Goal: Transaction & Acquisition: Purchase product/service

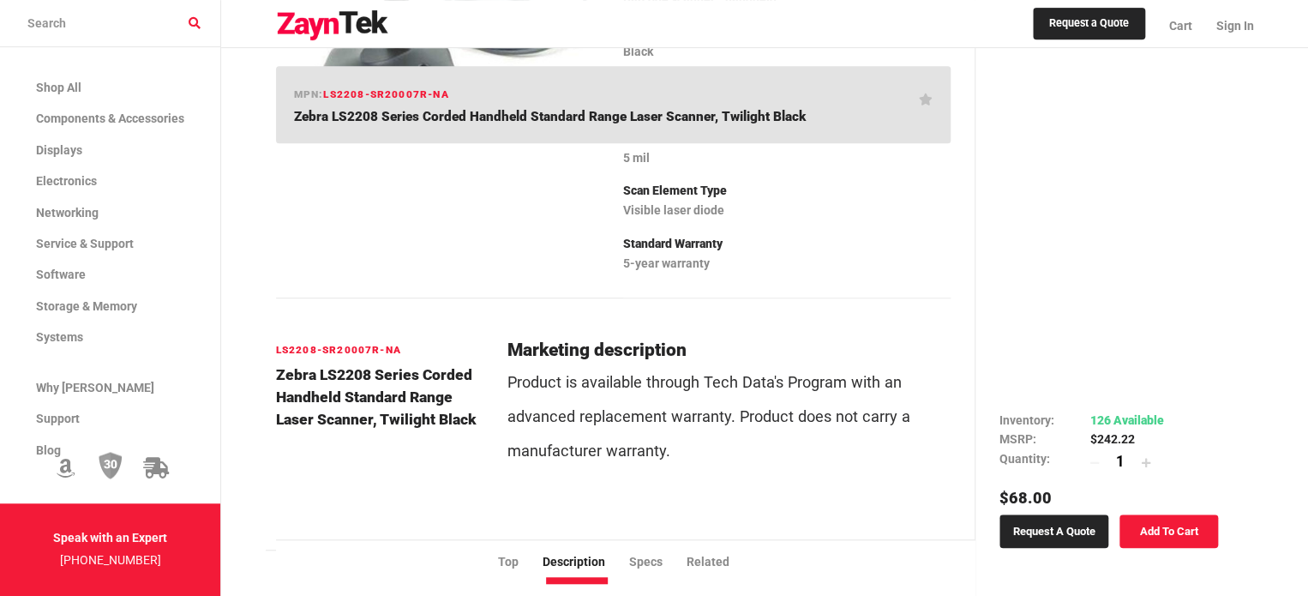
scroll to position [514, 0]
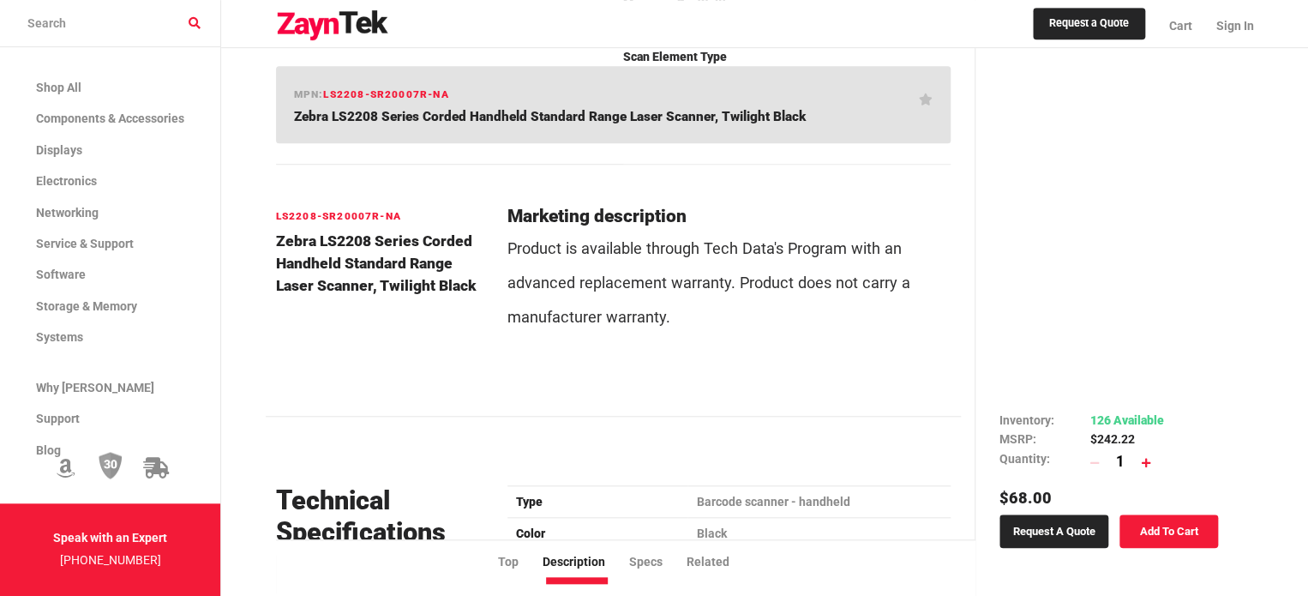
click at [1147, 458] on icon at bounding box center [1146, 463] width 9 height 10
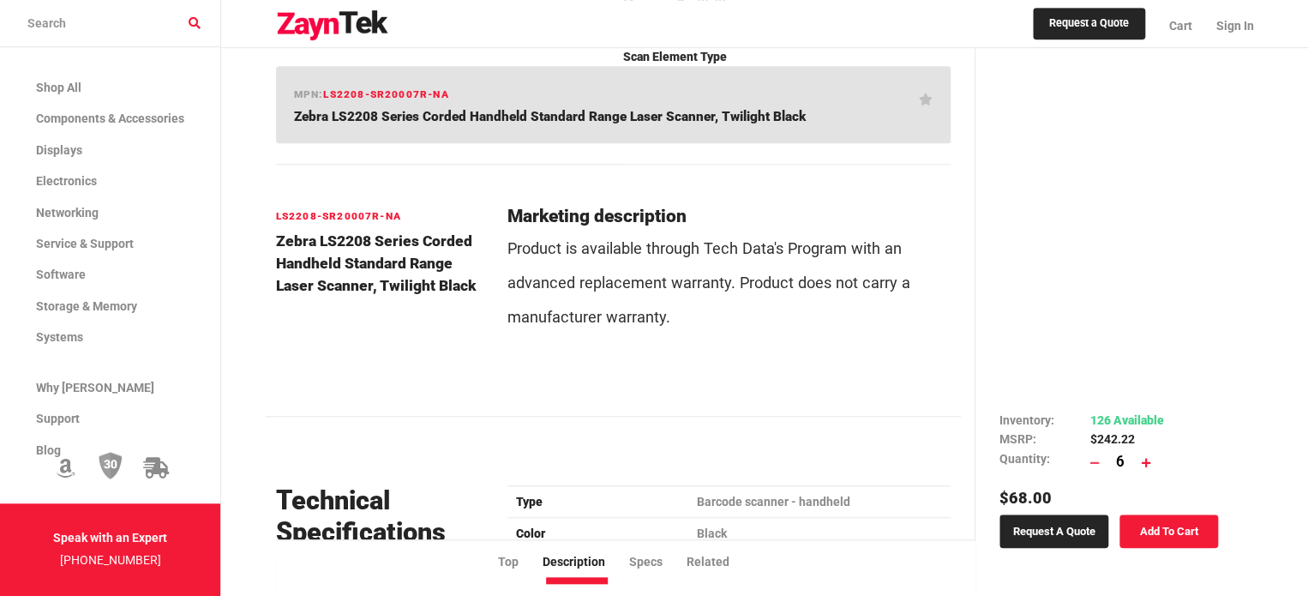
click at [1147, 458] on icon at bounding box center [1146, 463] width 9 height 10
type input "10"
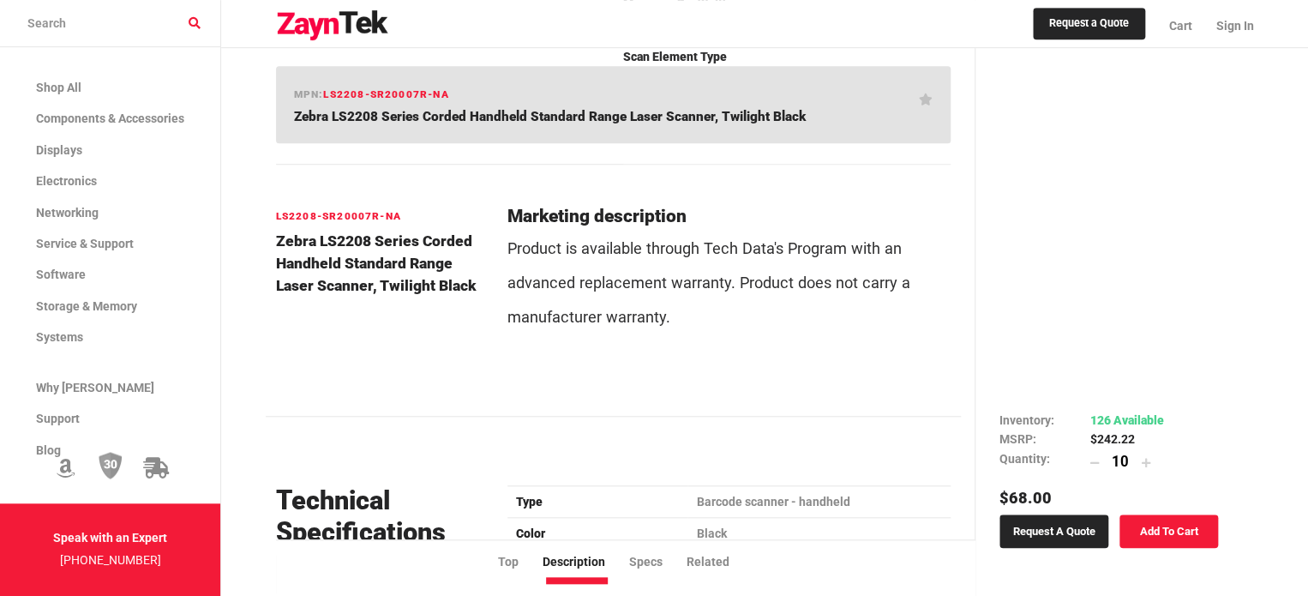
click at [1173, 514] on link "Add To Cart" at bounding box center [1168, 530] width 99 height 33
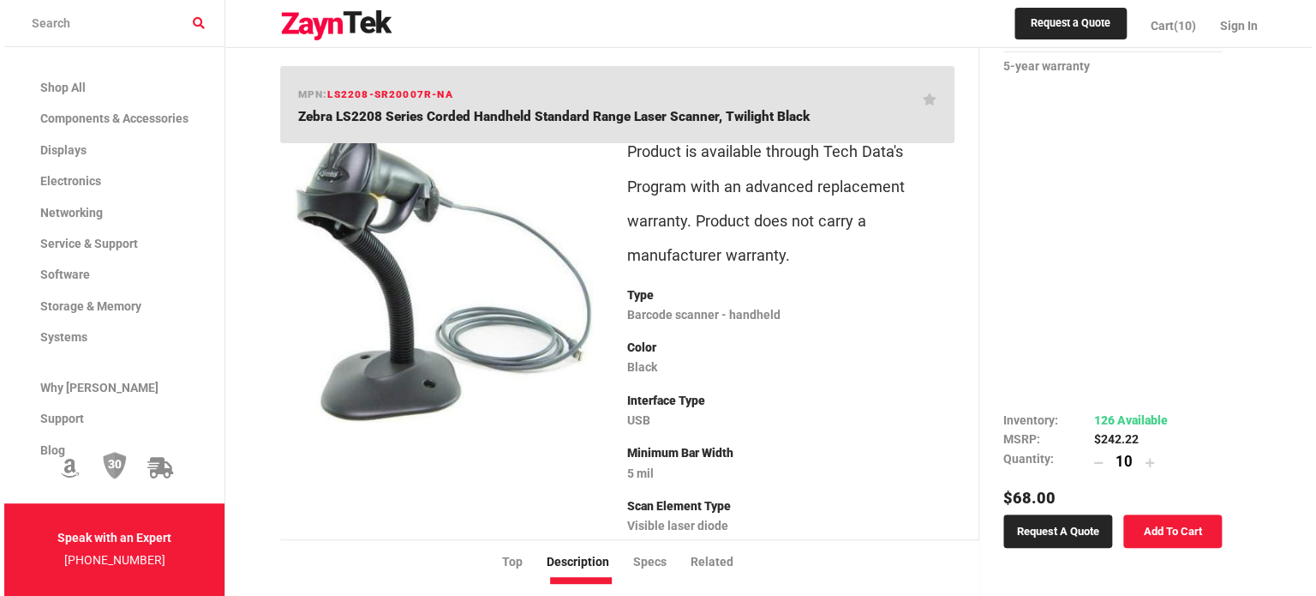
scroll to position [0, 0]
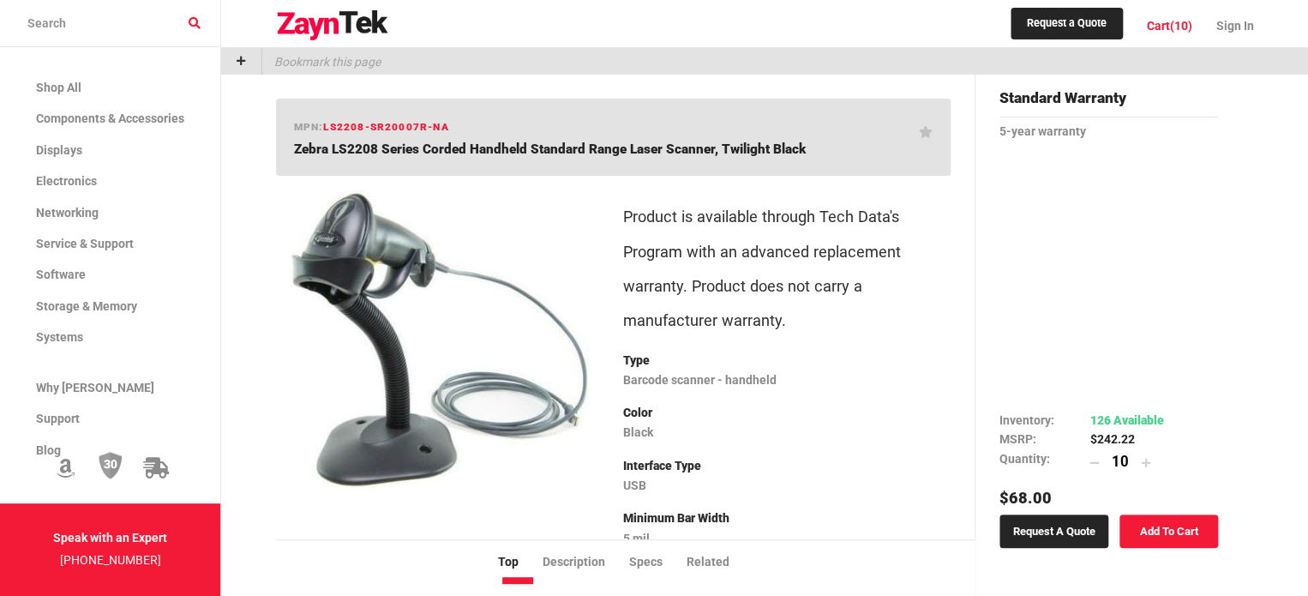
click at [1167, 24] on span "Cart" at bounding box center [1158, 26] width 23 height 14
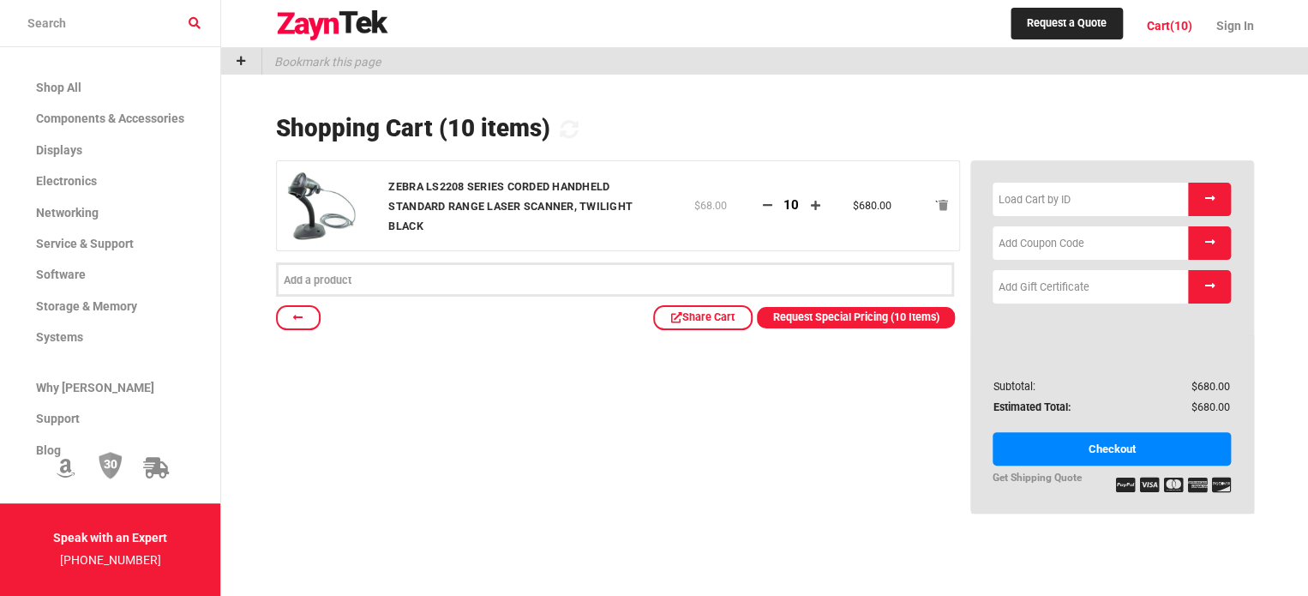
click at [1160, 109] on div at bounding box center [765, 103] width 978 height 21
click at [1111, 445] on link "Checkout" at bounding box center [1111, 448] width 239 height 33
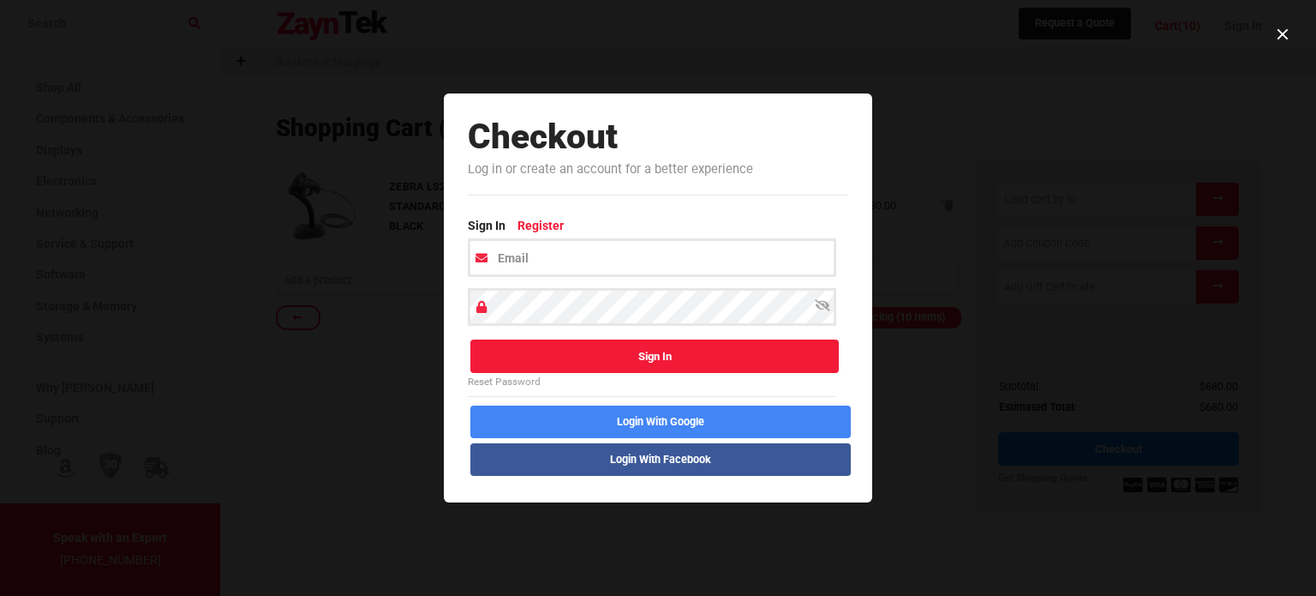
click at [541, 223] on link "Register" at bounding box center [547, 227] width 58 height 22
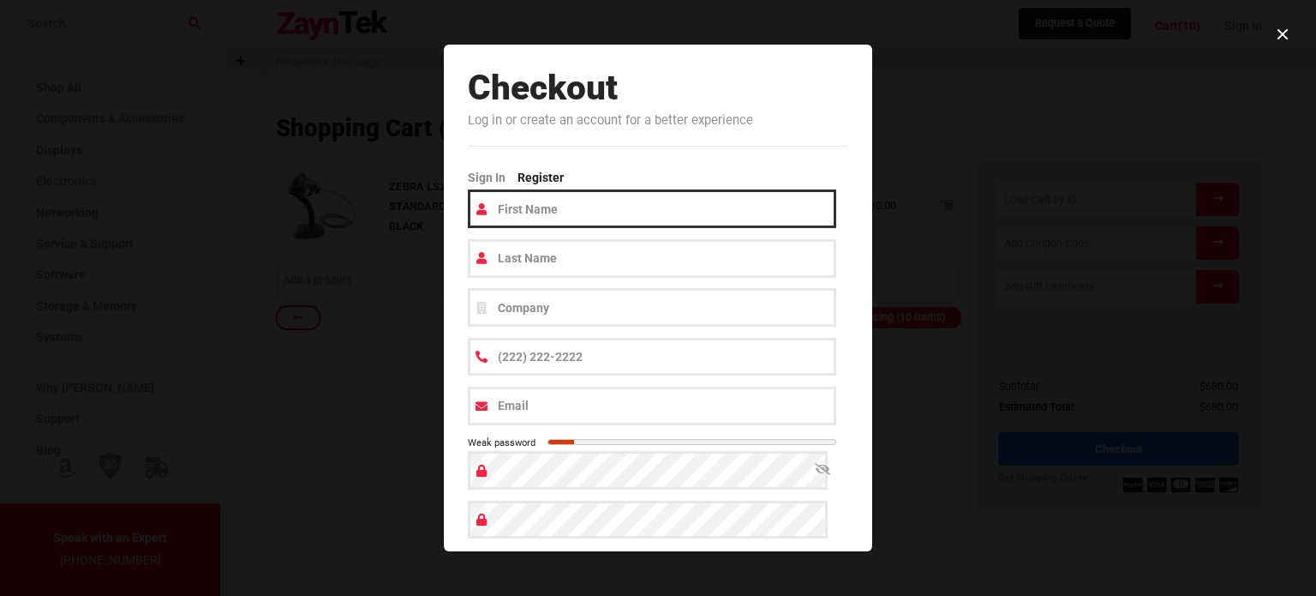
click at [552, 214] on input "text" at bounding box center [652, 208] width 369 height 39
type input "[PERSON_NAME]"
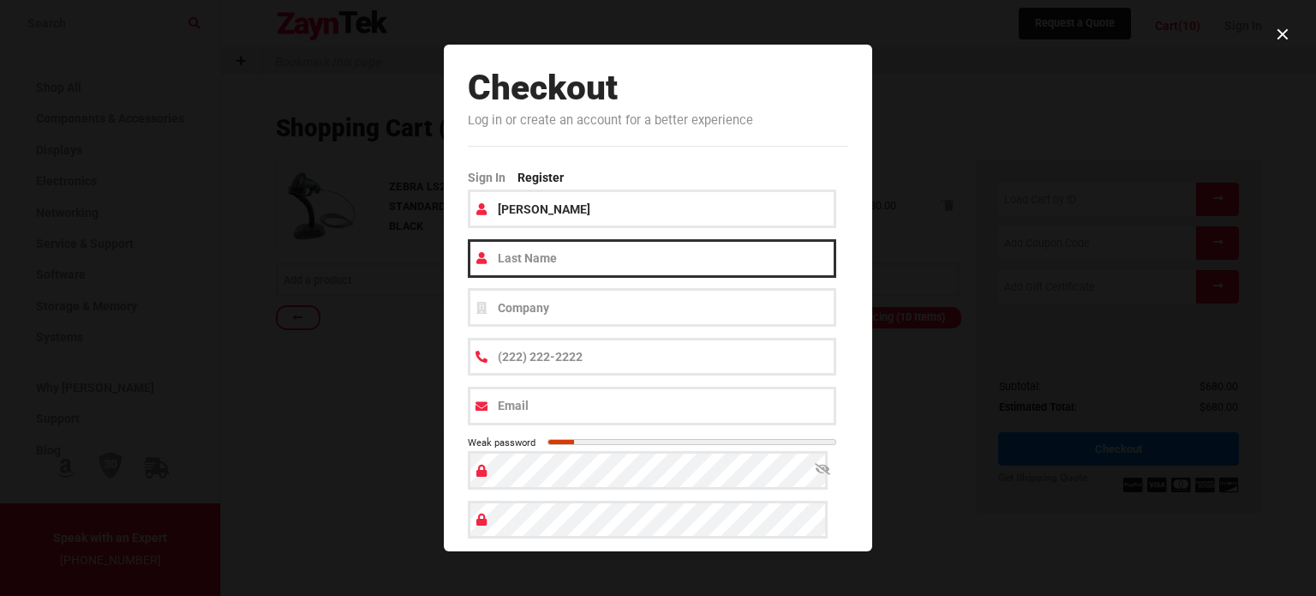
type input "SENGAMPHAN"
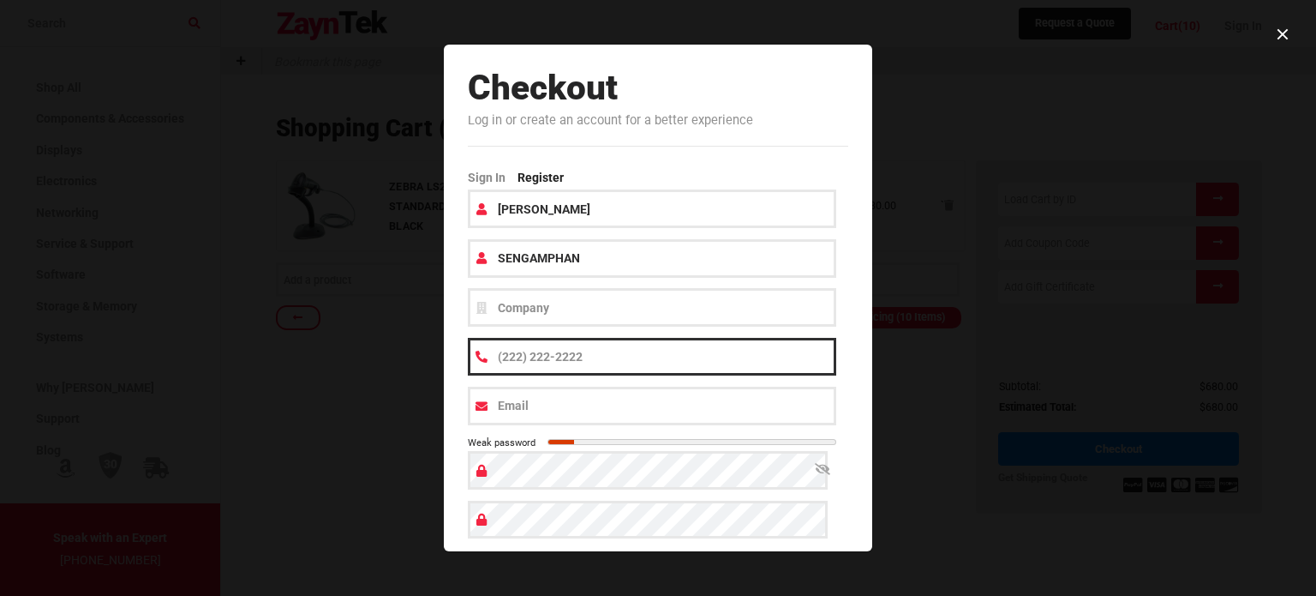
type input "(161) 931-6780"
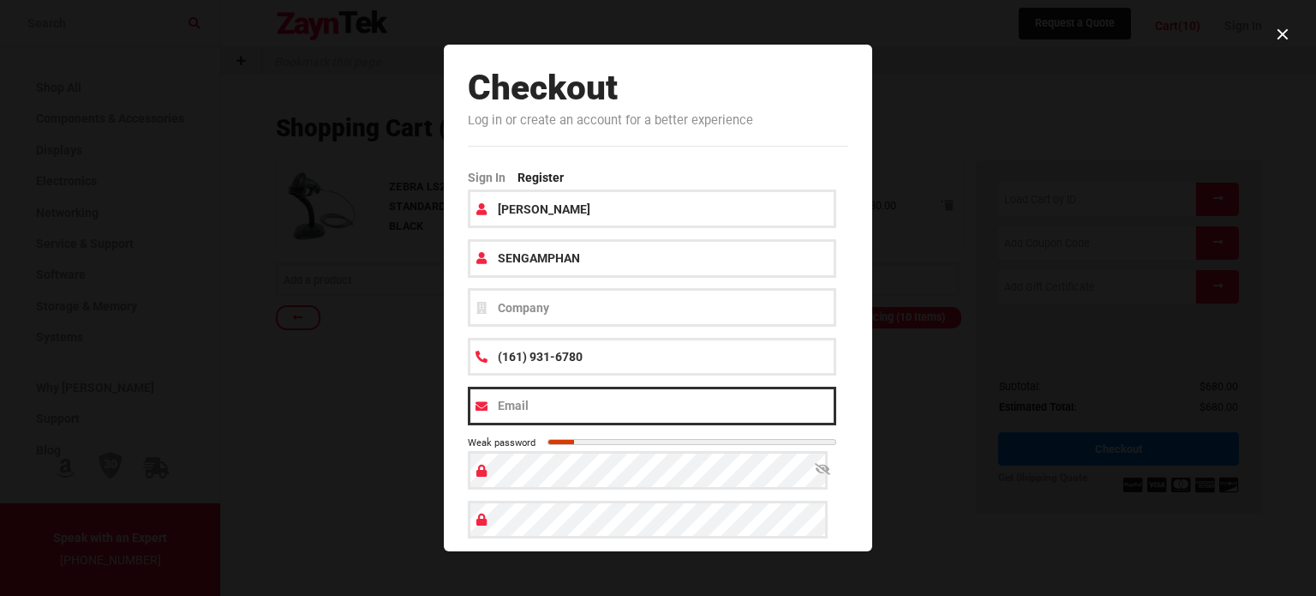
type input "[EMAIL_ADDRESS][DOMAIN_NAME]"
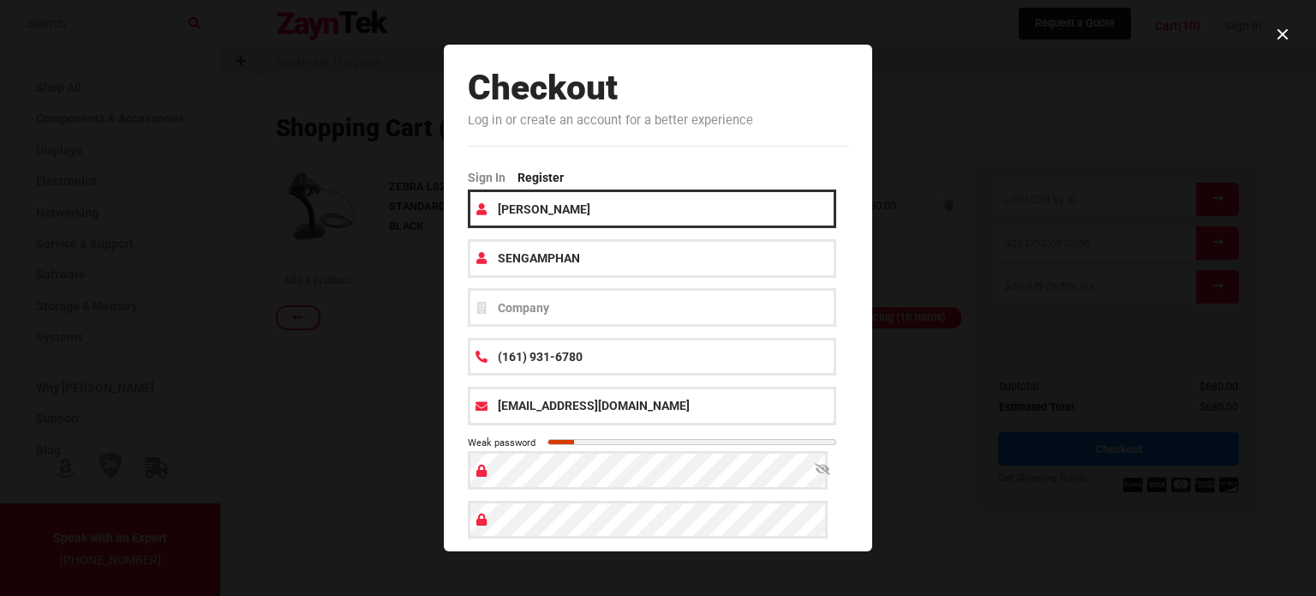
scroll to position [93, 0]
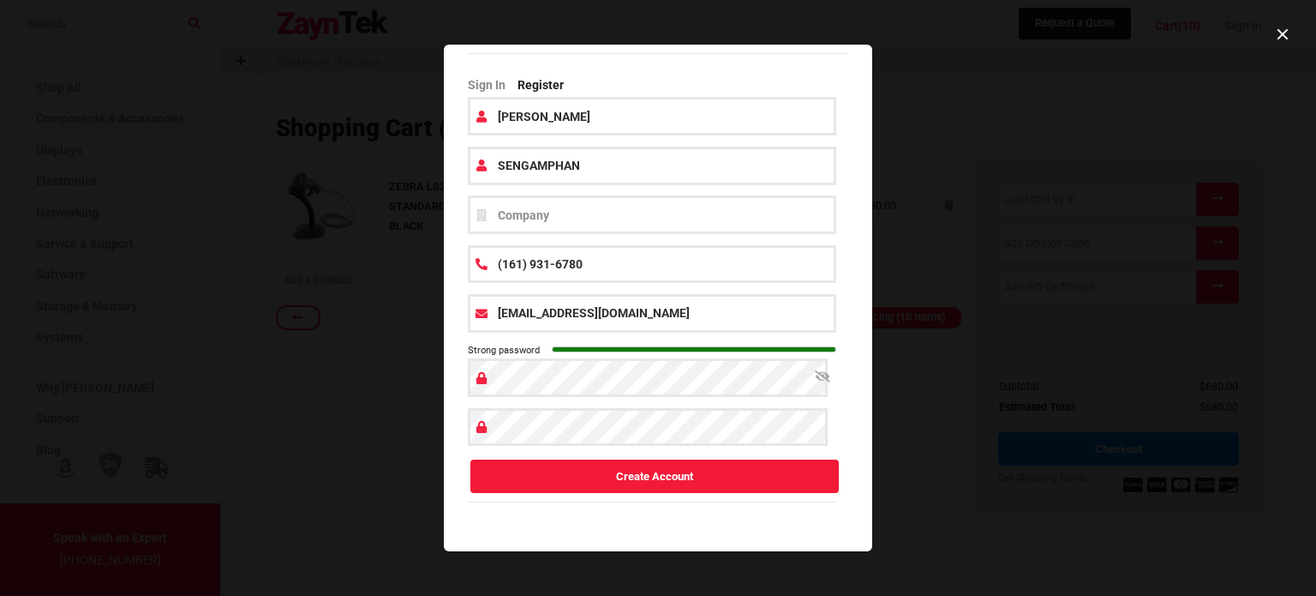
click at [665, 479] on button "Create Account" at bounding box center [655, 475] width 369 height 33
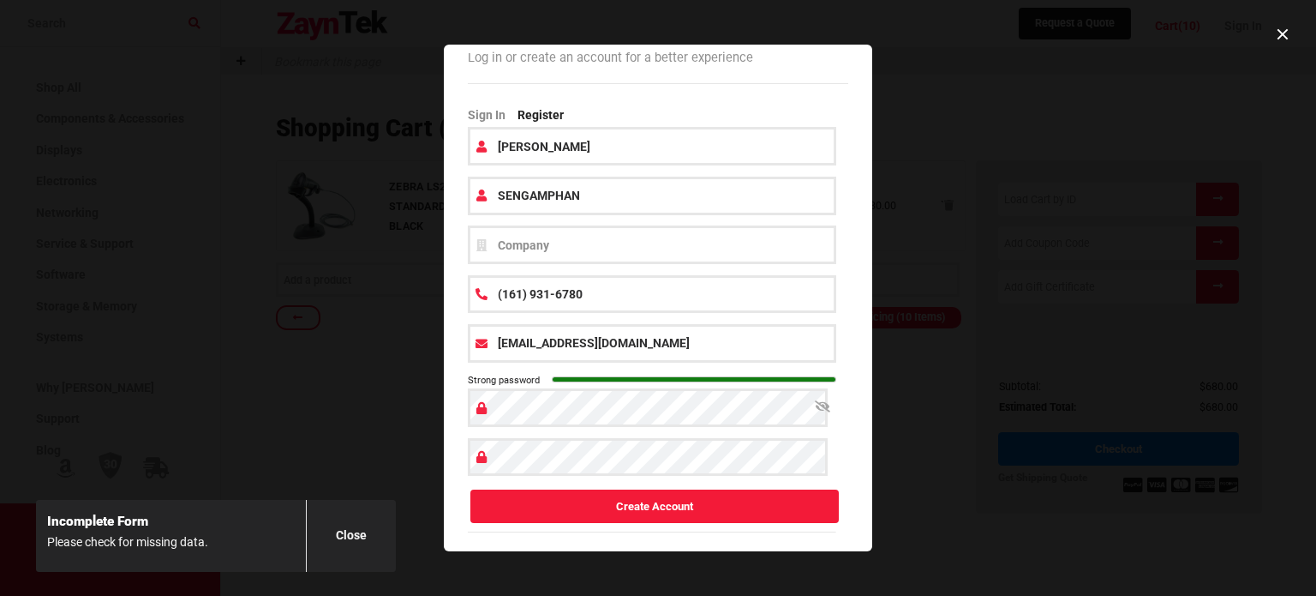
scroll to position [86, 0]
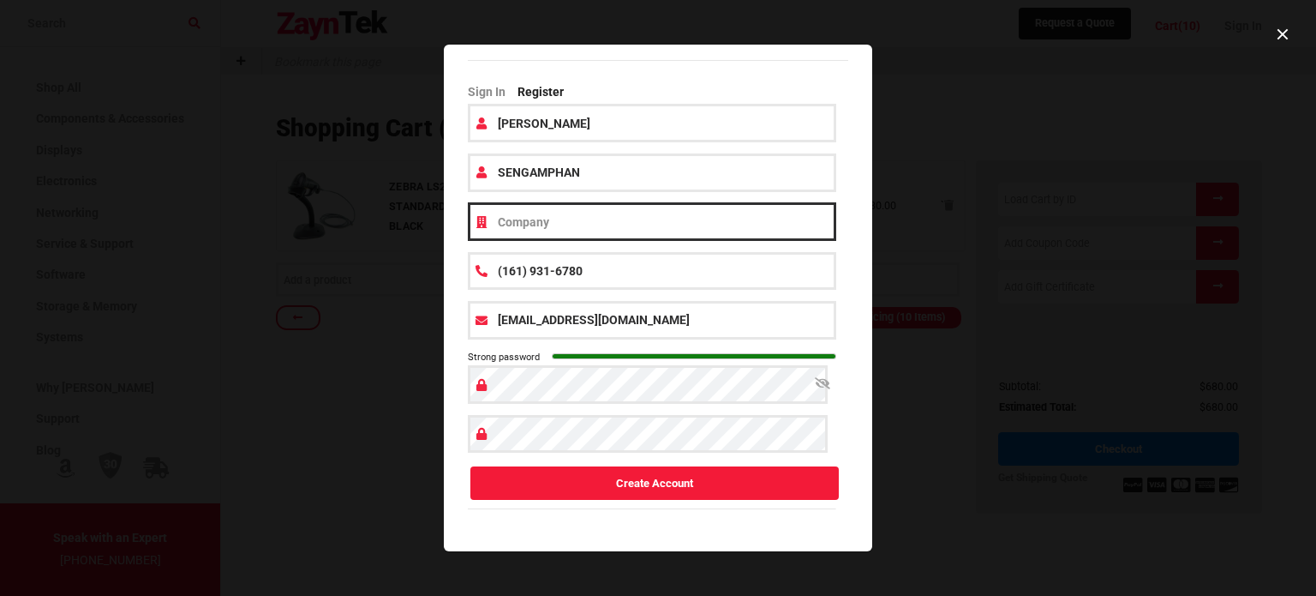
click at [592, 219] on input "text" at bounding box center [652, 221] width 369 height 39
type input "[PERSON_NAME] Online Business"
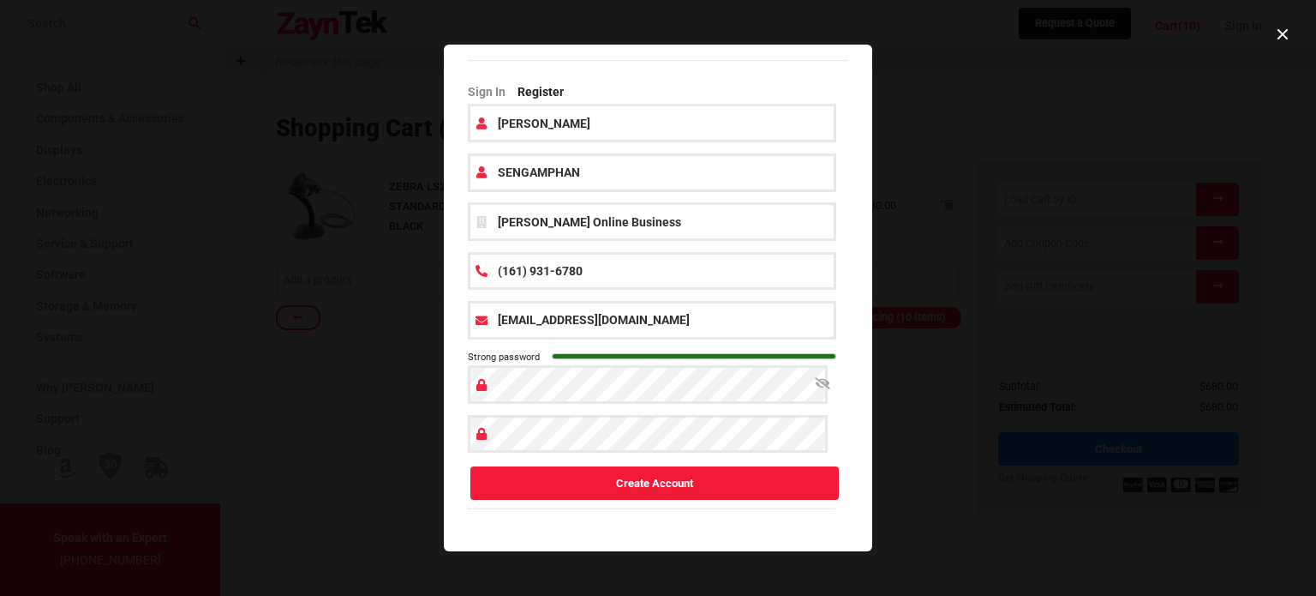
click at [644, 486] on button "Create Account" at bounding box center [655, 482] width 369 height 33
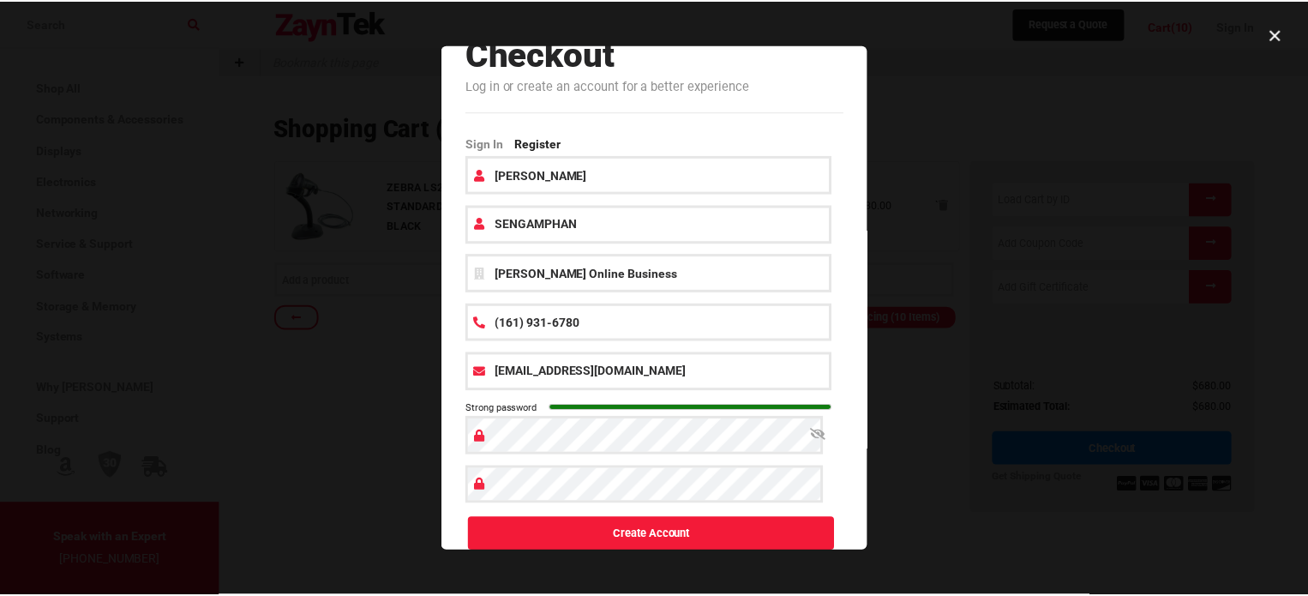
scroll to position [0, 0]
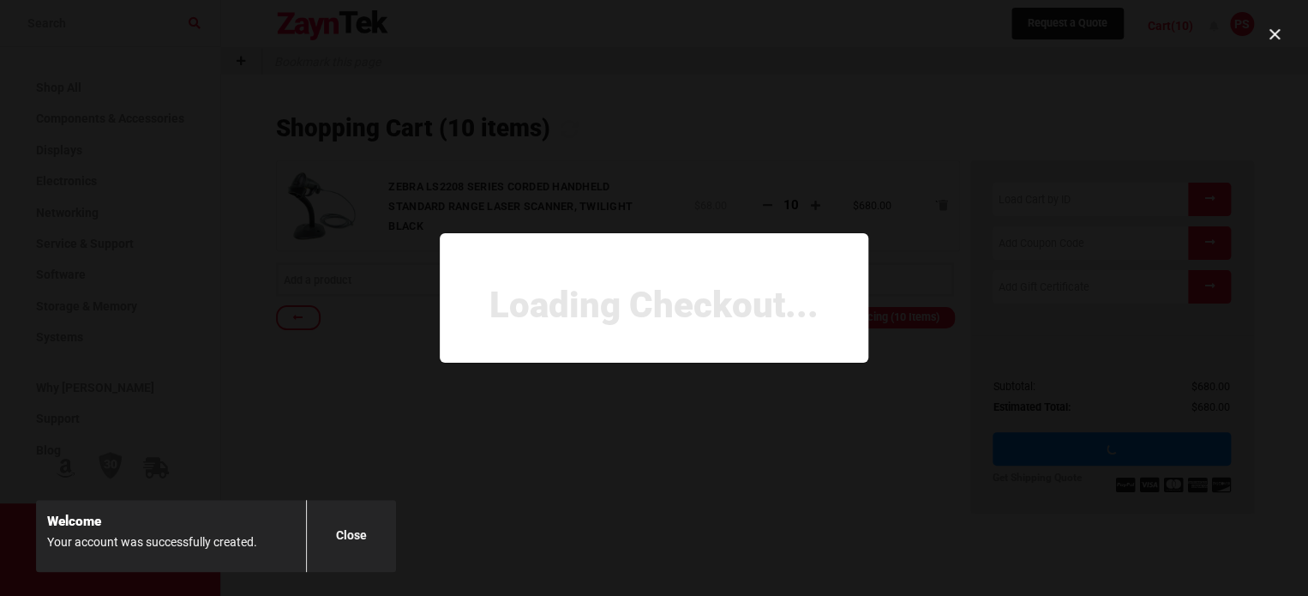
click at [357, 537] on p "close" at bounding box center [351, 536] width 31 height 22
